Goal: Find contact information

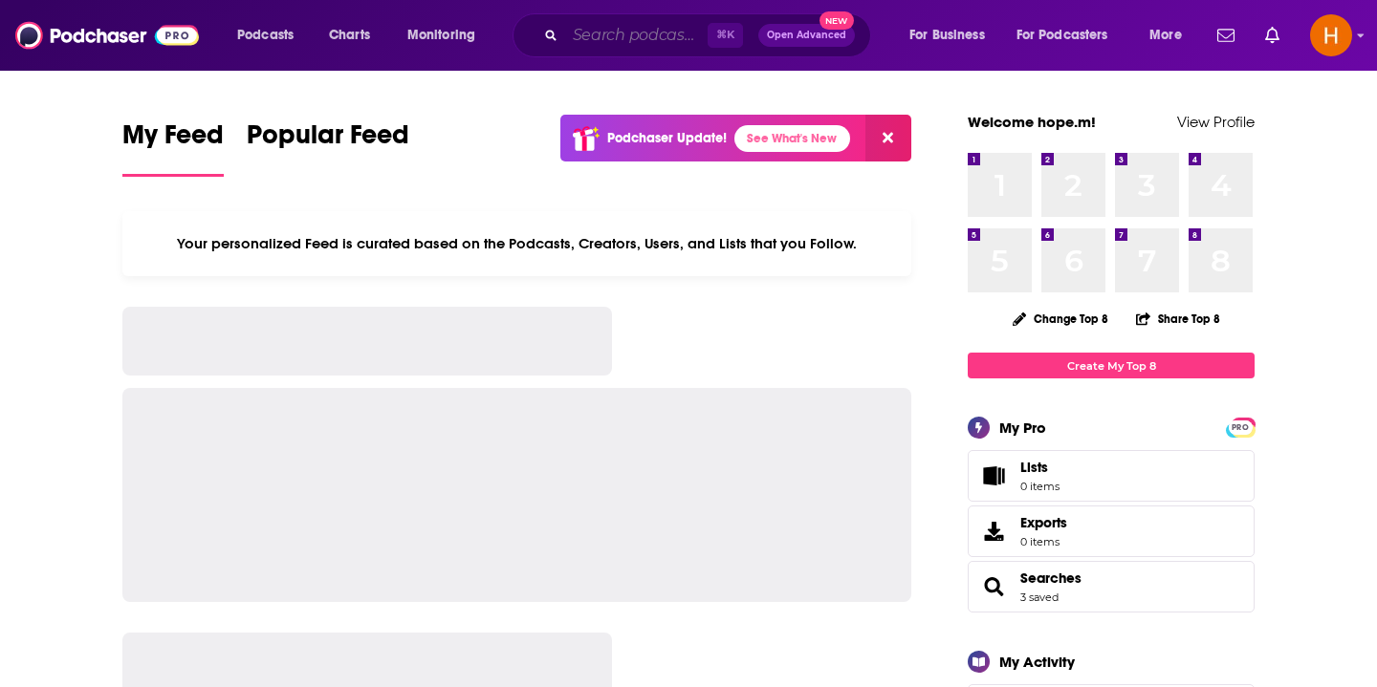
click at [641, 34] on input "Search podcasts, credits, & more..." at bounding box center [636, 35] width 142 height 31
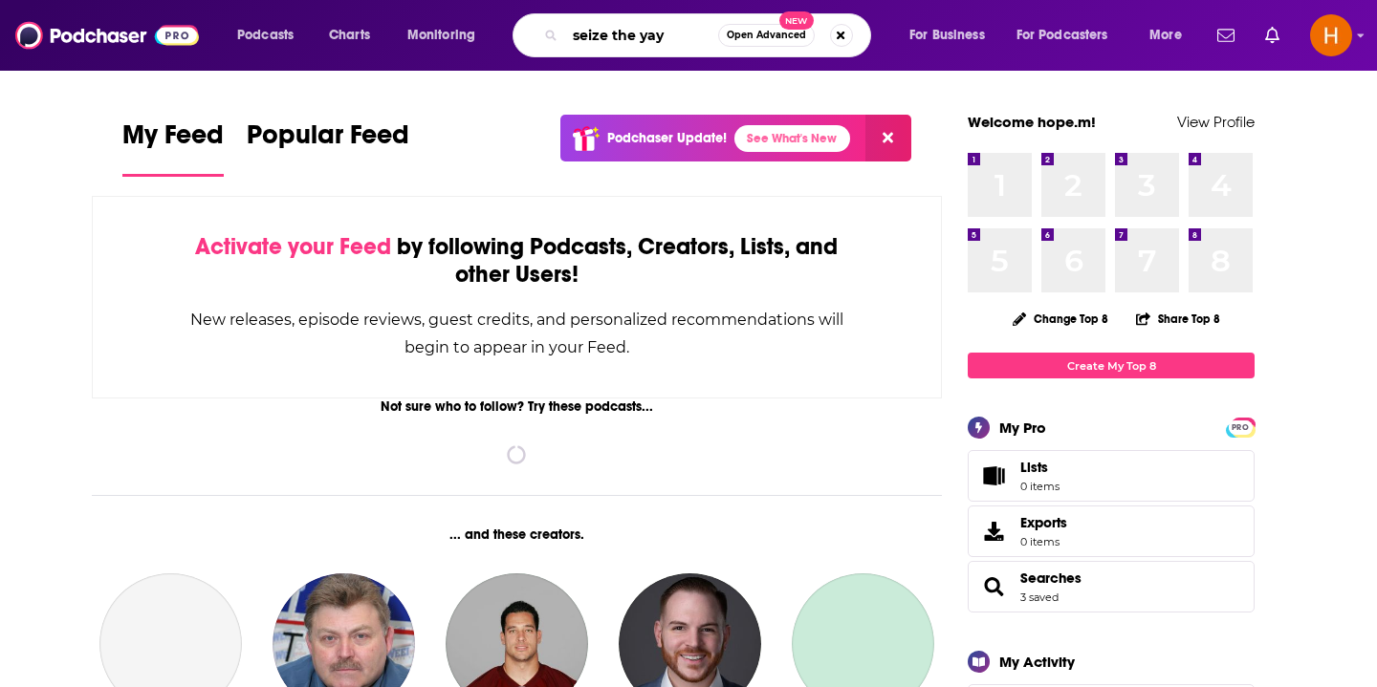
type input "seize the yay"
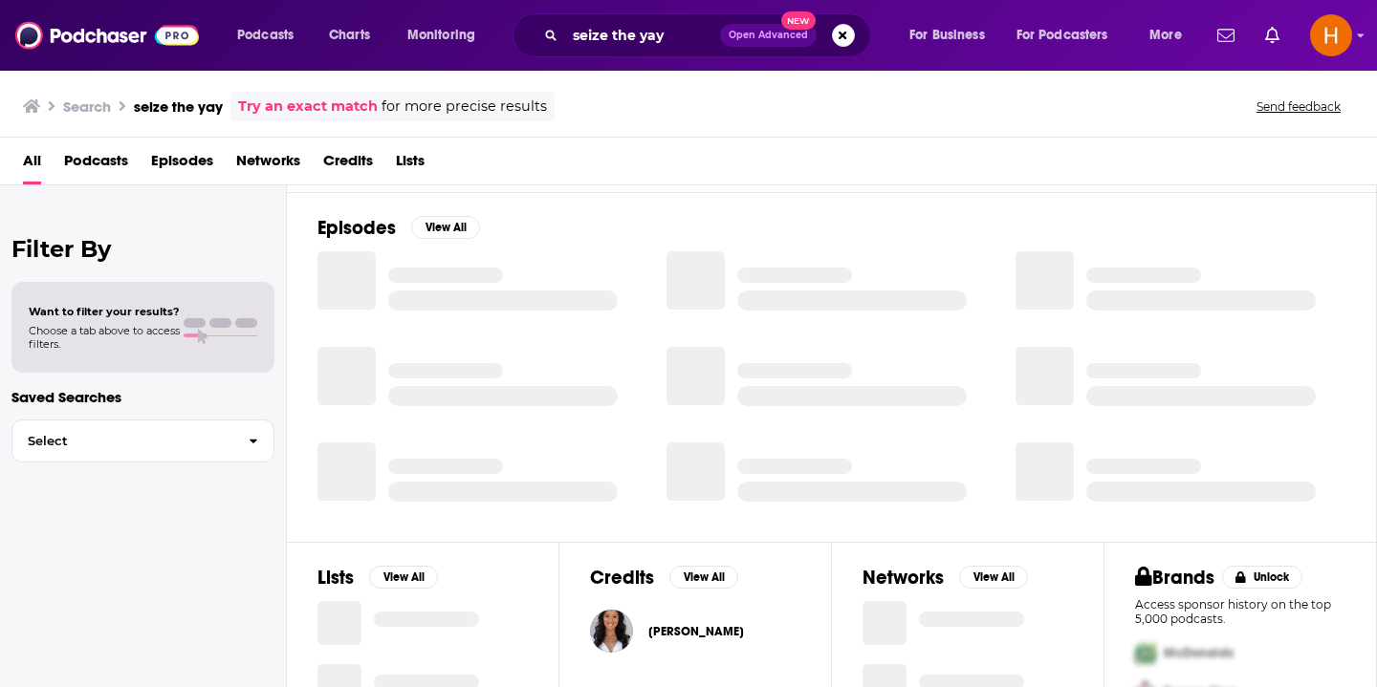
scroll to position [62, 0]
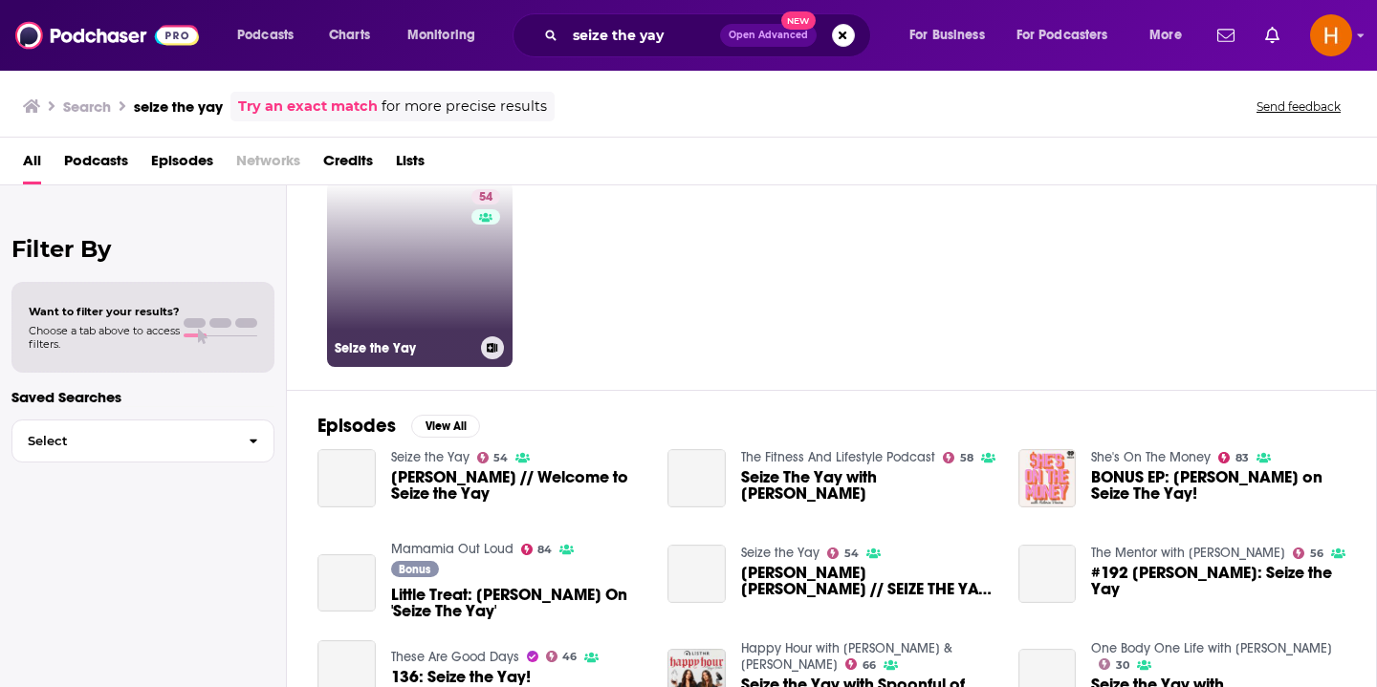
click at [412, 271] on link "54 Seize the Yay" at bounding box center [419, 274] width 185 height 185
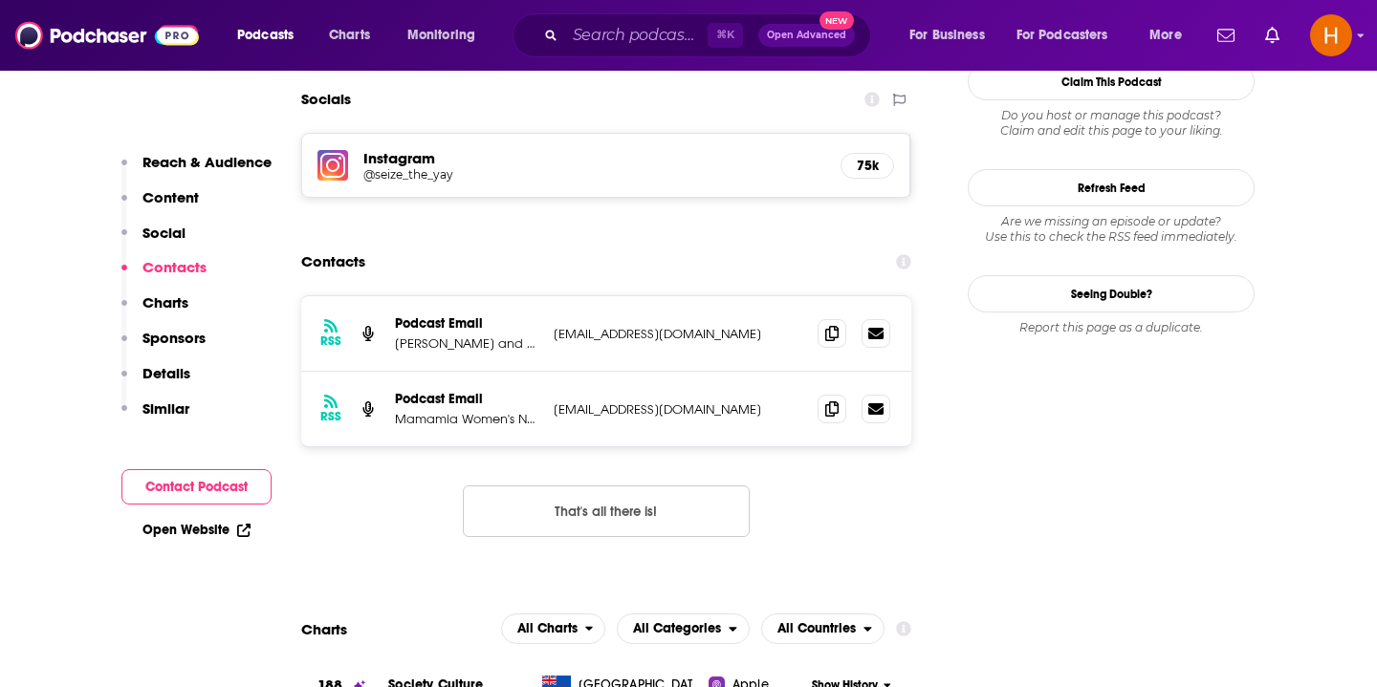
scroll to position [1627, 0]
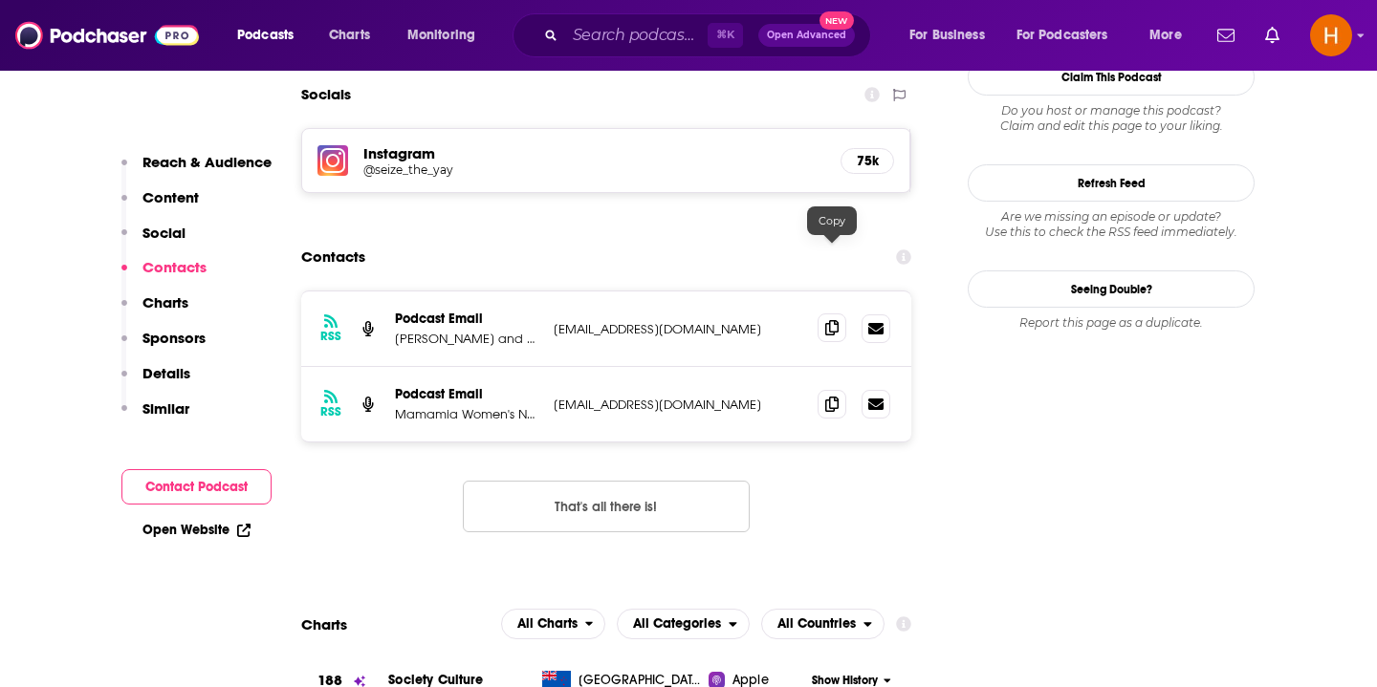
click at [831, 320] on icon at bounding box center [831, 327] width 13 height 15
click at [478, 331] on p "[PERSON_NAME] and [PERSON_NAME]" at bounding box center [466, 339] width 143 height 16
click at [443, 311] on div "Podcast Email [PERSON_NAME] and [PERSON_NAME]" at bounding box center [466, 329] width 143 height 36
